Goal: Information Seeking & Learning: Learn about a topic

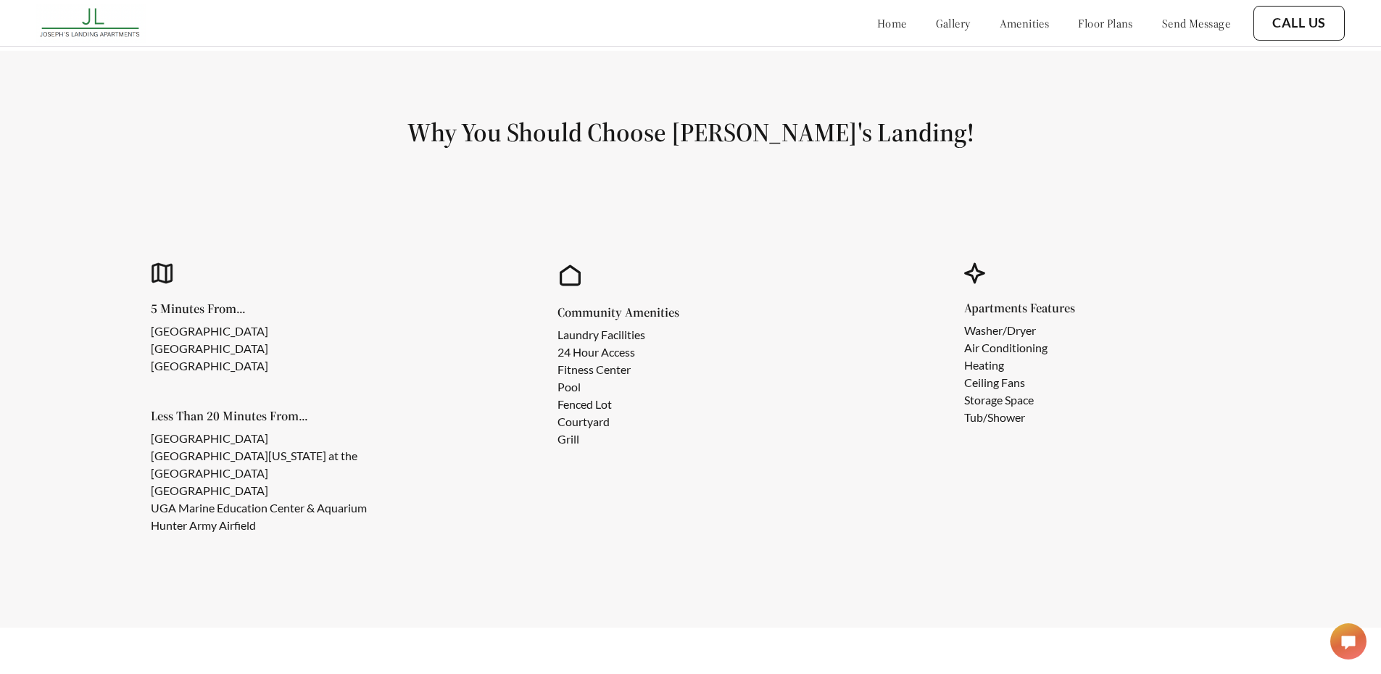
scroll to position [1015, 0]
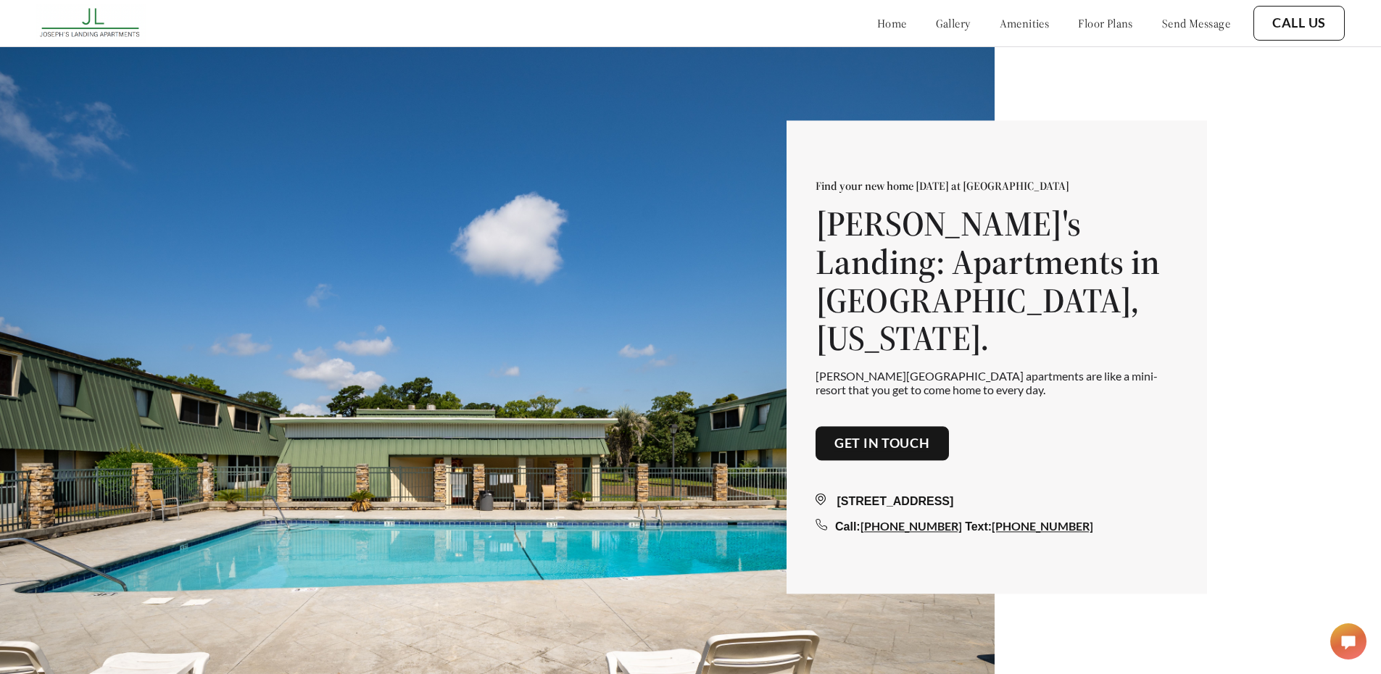
click at [1091, 25] on link "floor plans" at bounding box center [1105, 23] width 55 height 15
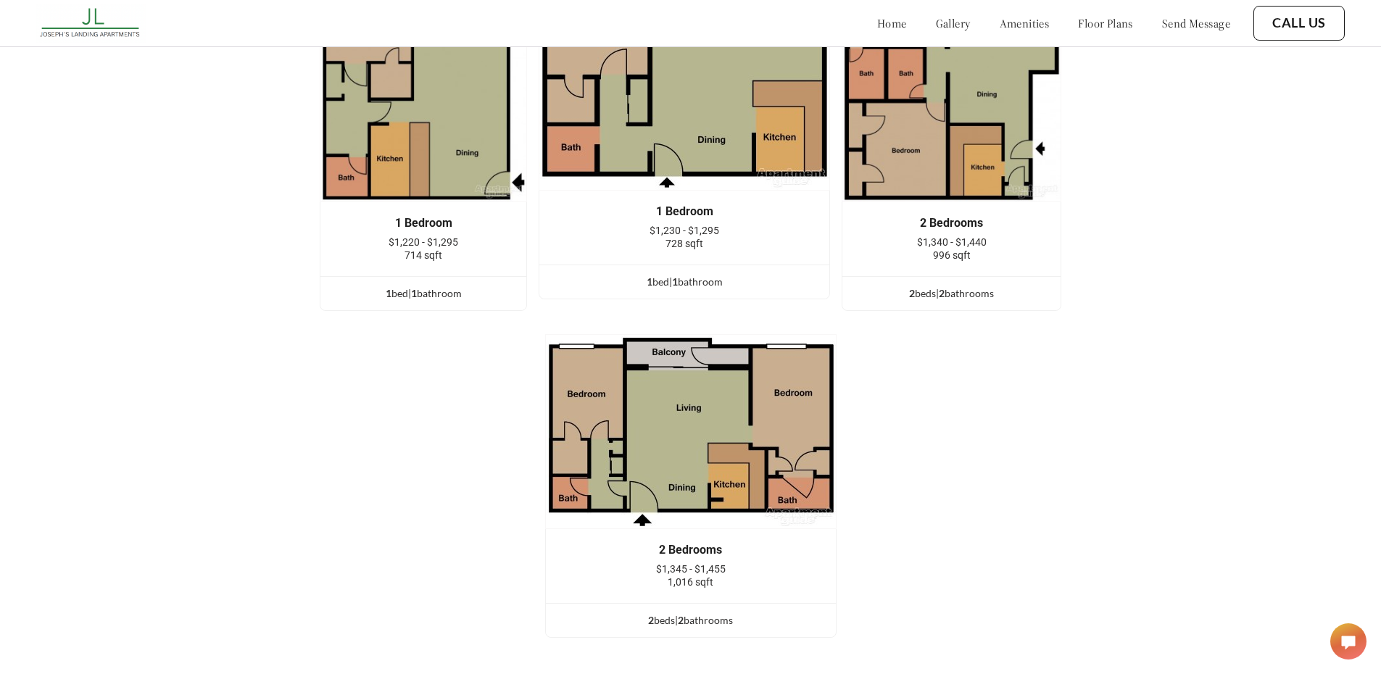
scroll to position [2343, 0]
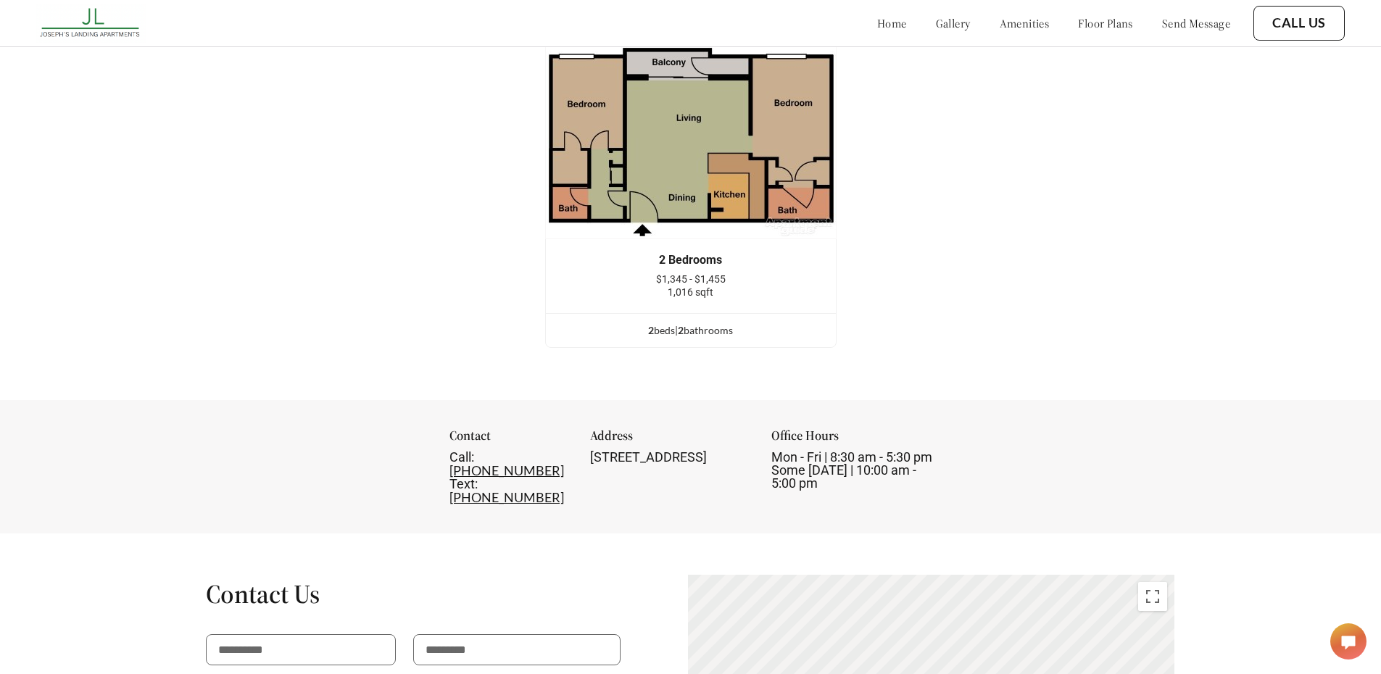
click at [700, 262] on div "2 Bedrooms $1,345 - $1,455 1,016 sqft" at bounding box center [691, 276] width 290 height 74
click at [699, 177] on img at bounding box center [691, 141] width 292 height 195
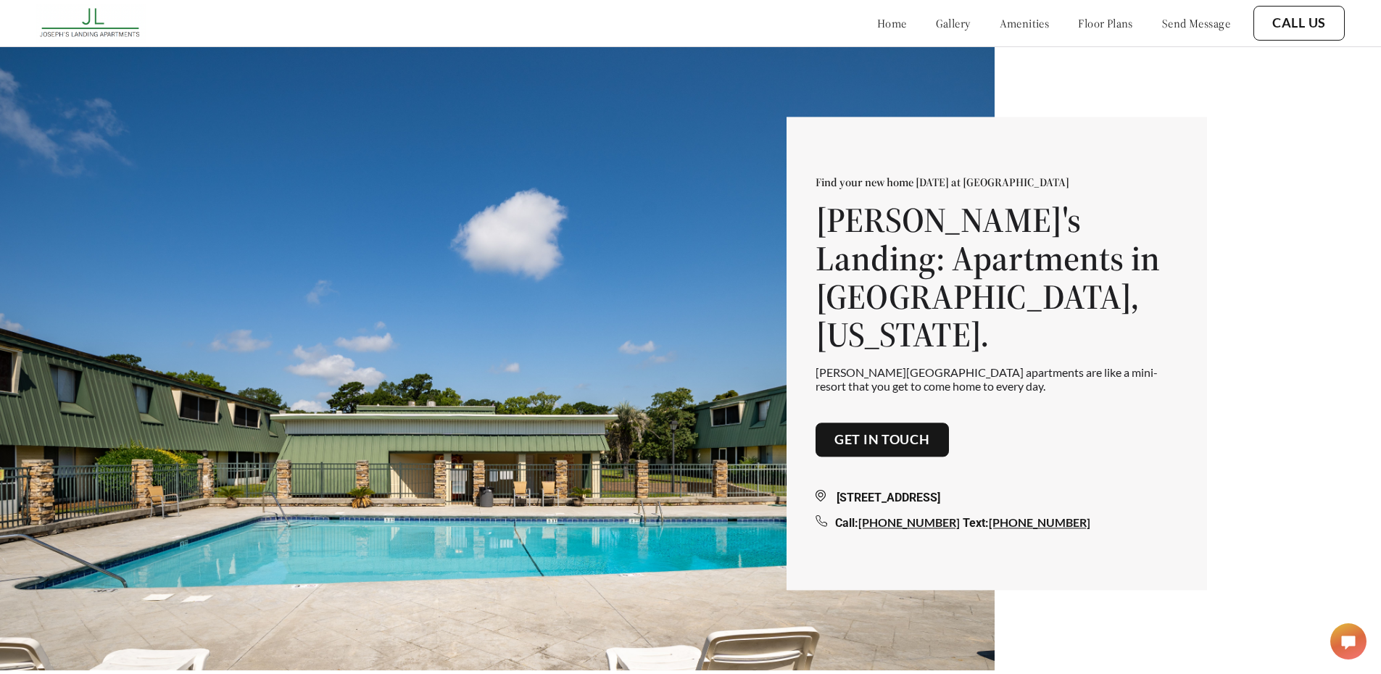
scroll to position [0, 0]
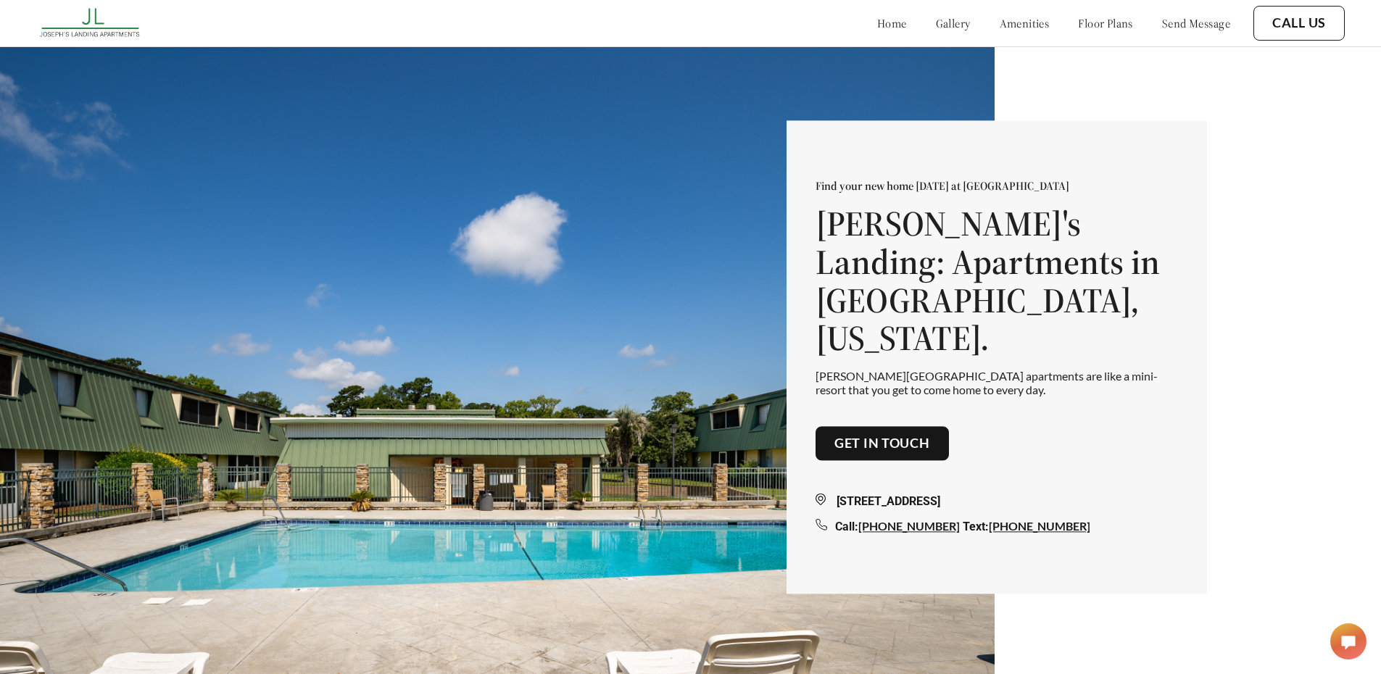
click at [1078, 22] on link "floor plans" at bounding box center [1105, 23] width 55 height 15
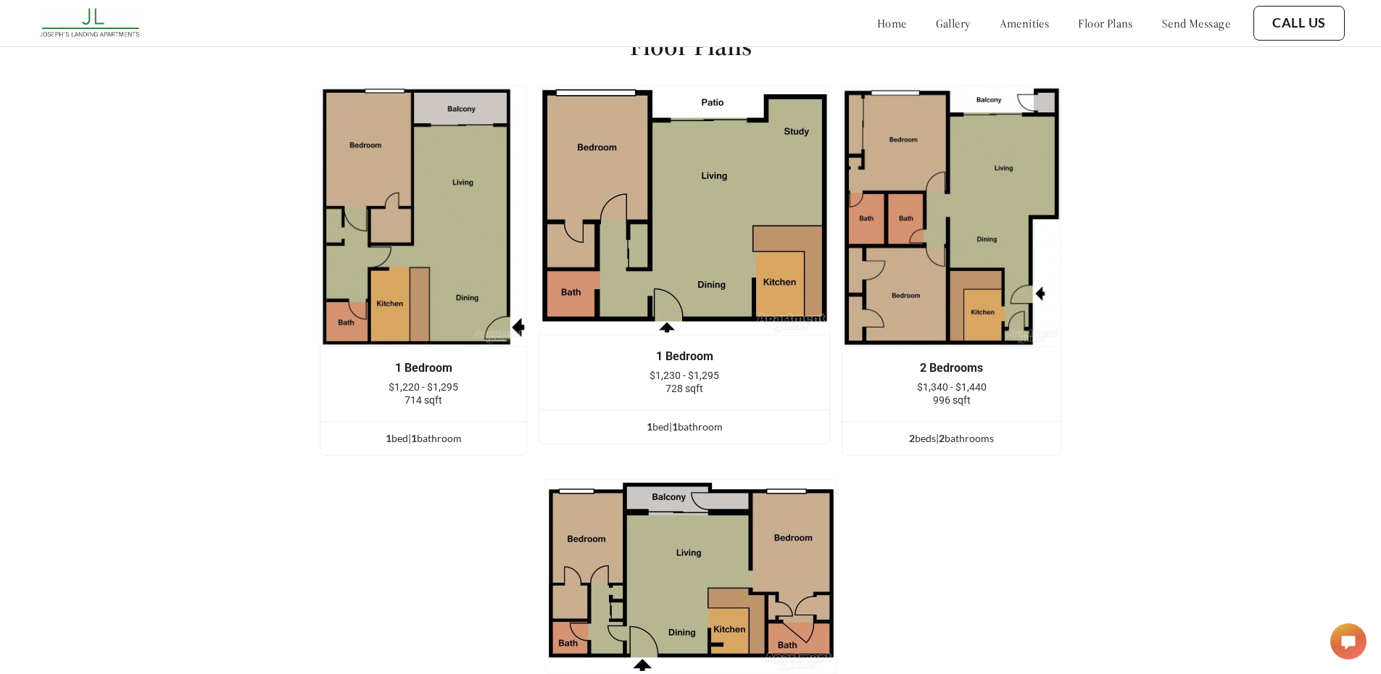
click at [1000, 28] on link "amenities" at bounding box center [1025, 23] width 50 height 15
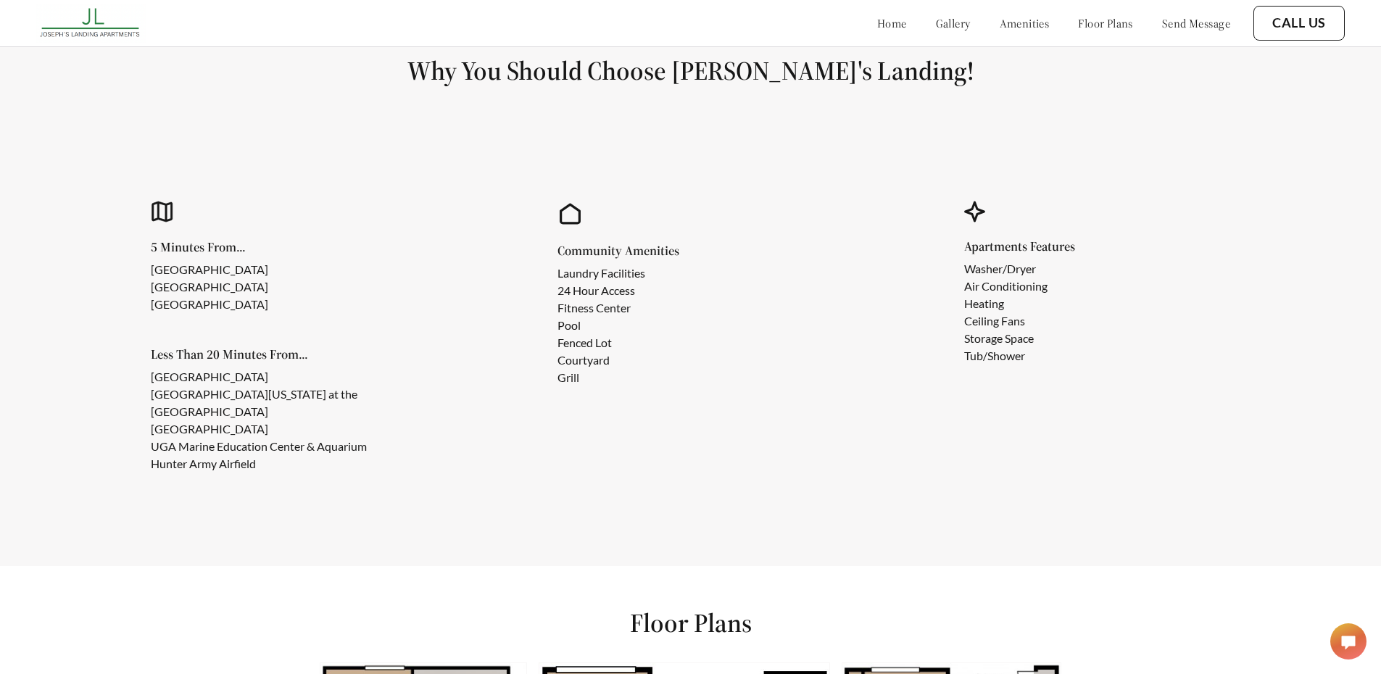
click at [936, 28] on link "gallery" at bounding box center [953, 23] width 35 height 15
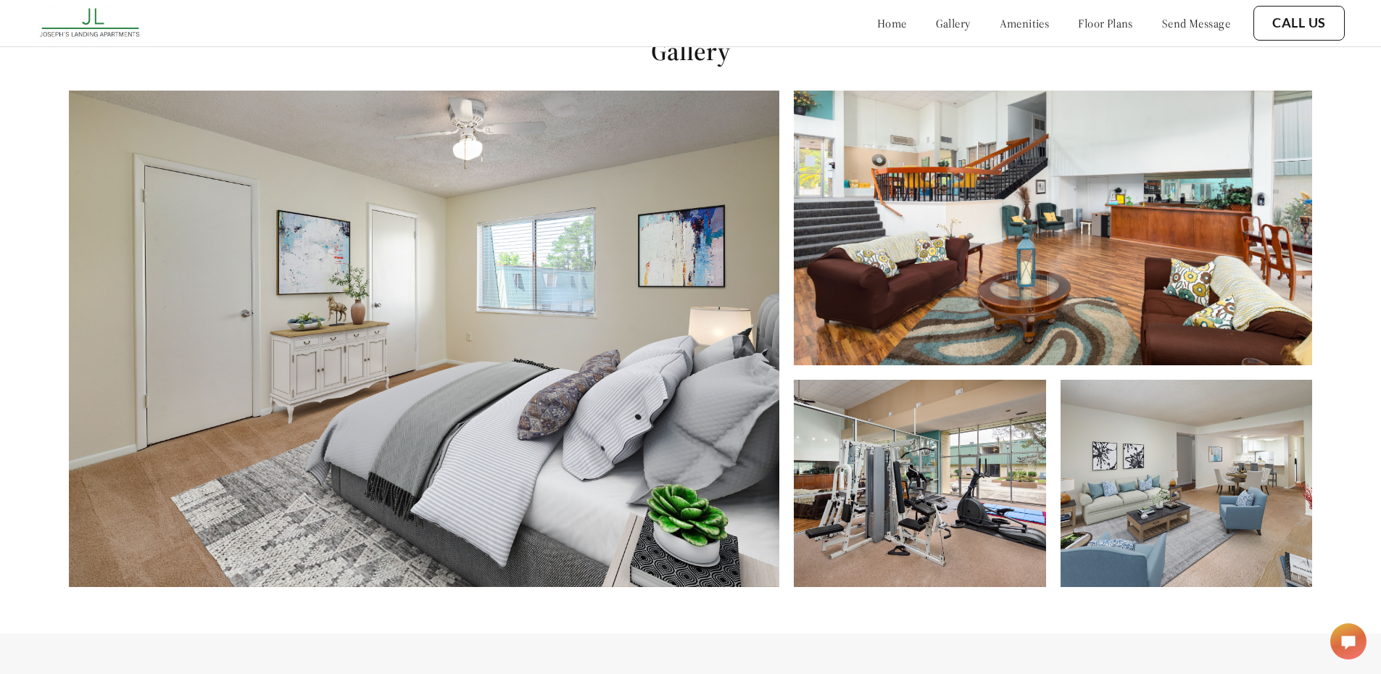
scroll to position [685, 0]
click at [880, 501] on img at bounding box center [920, 484] width 252 height 207
click at [1104, 341] on img at bounding box center [1053, 228] width 518 height 275
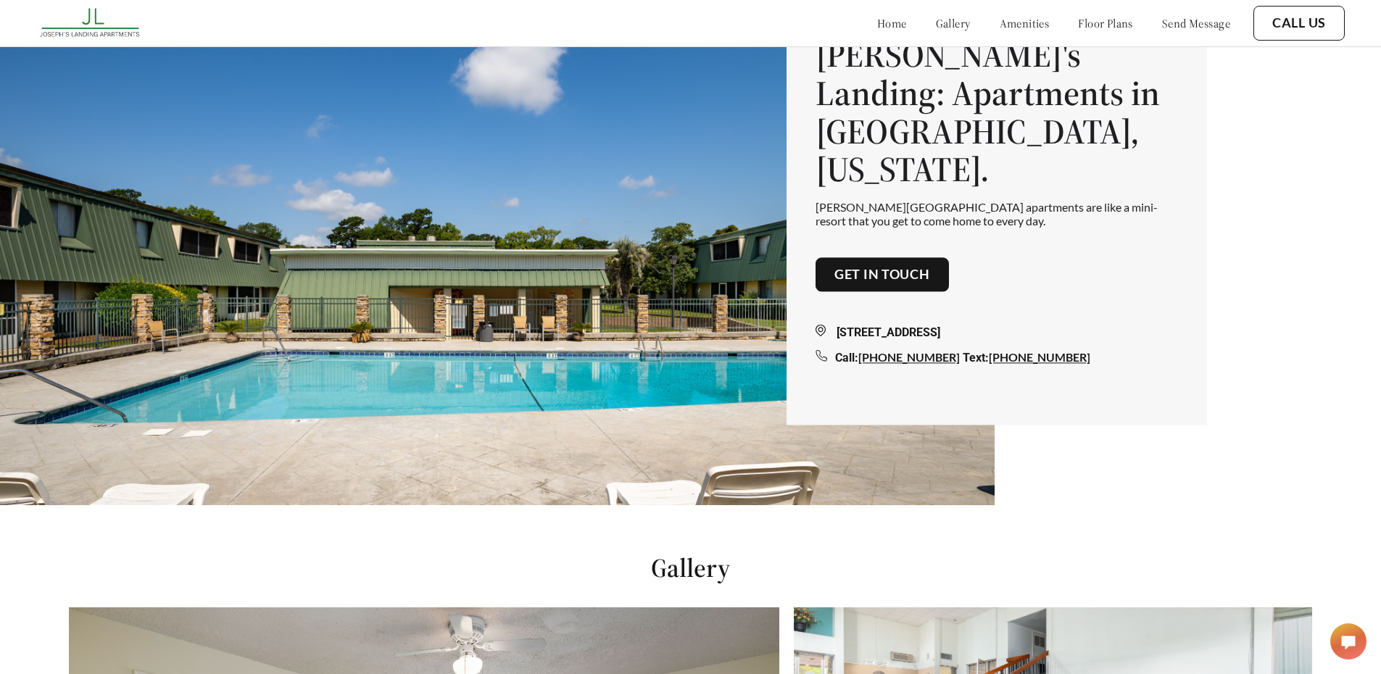
scroll to position [0, 0]
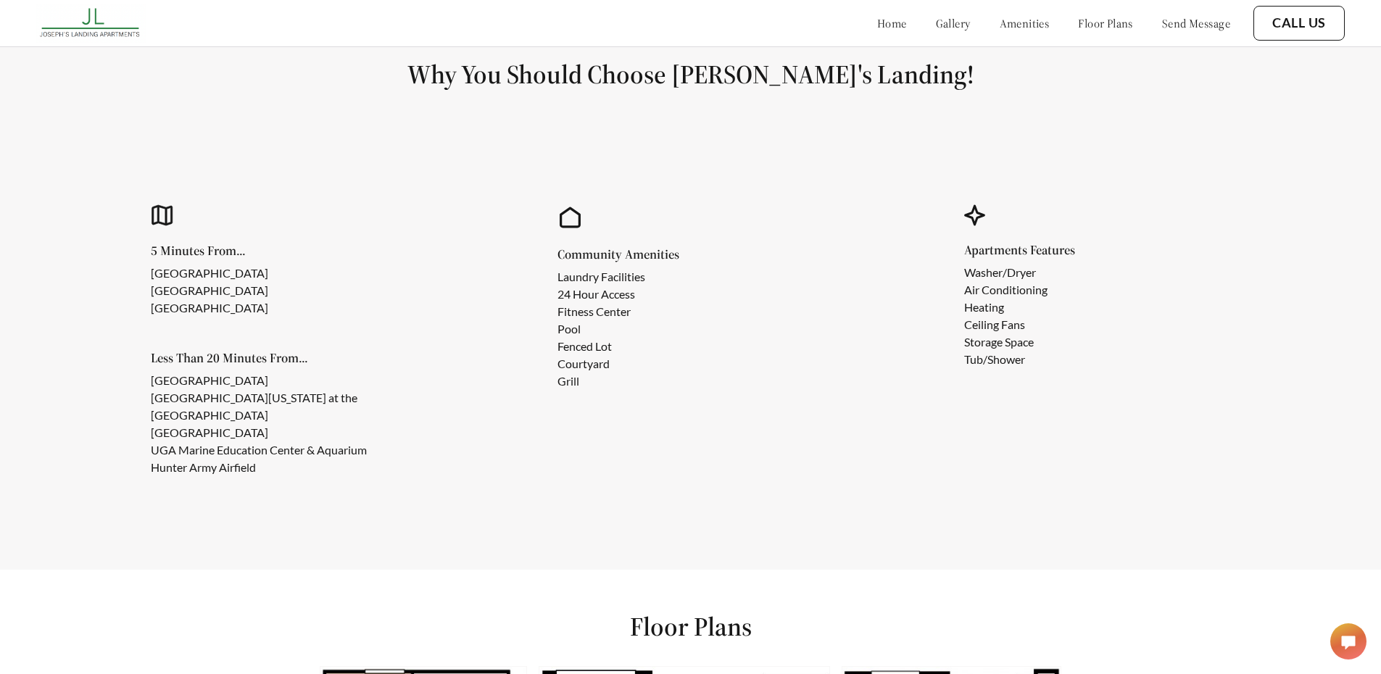
scroll to position [1331, 0]
